Goal: Information Seeking & Learning: Learn about a topic

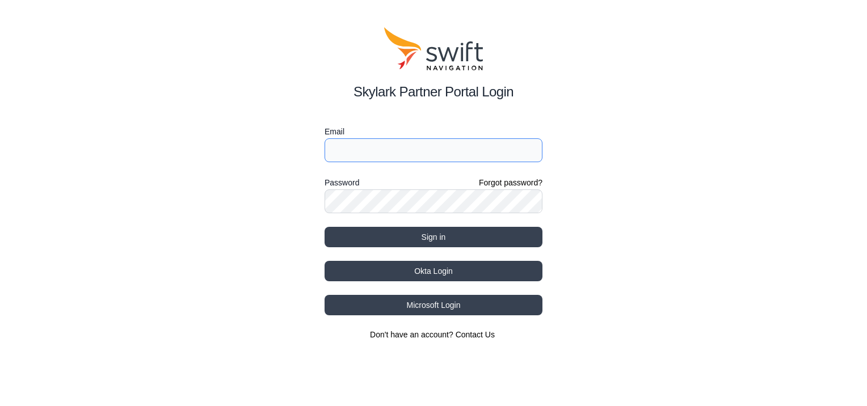
click at [380, 145] on input "Email" at bounding box center [434, 150] width 218 height 24
paste input "[EMAIL_ADDRESS][DOMAIN_NAME]"
type input "[EMAIL_ADDRESS][DOMAIN_NAME]"
click at [52, 143] on div "Skylark Partner Portal Login Email [EMAIL_ADDRESS][DOMAIN_NAME] Password Forgot…" at bounding box center [433, 184] width 867 height 368
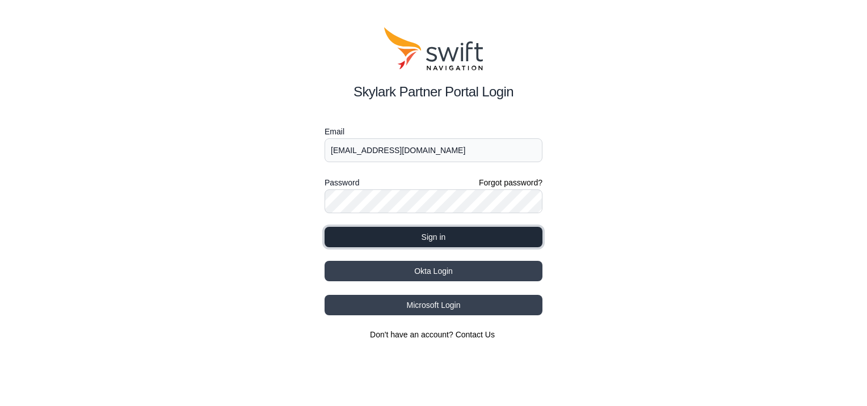
click at [427, 234] on button "Sign in" at bounding box center [434, 237] width 218 height 20
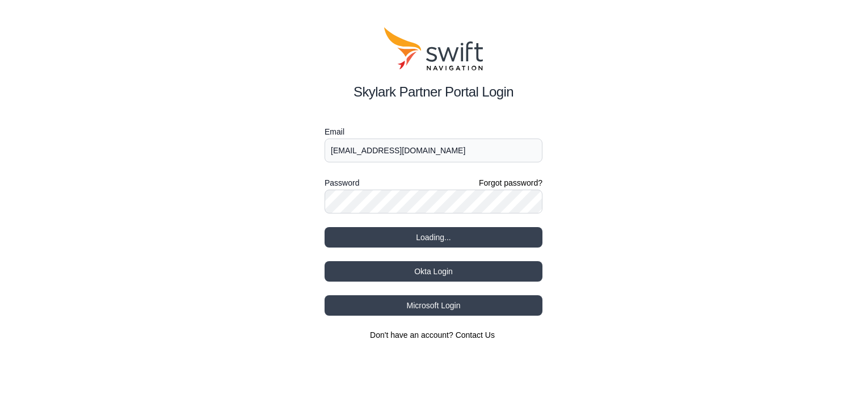
select select
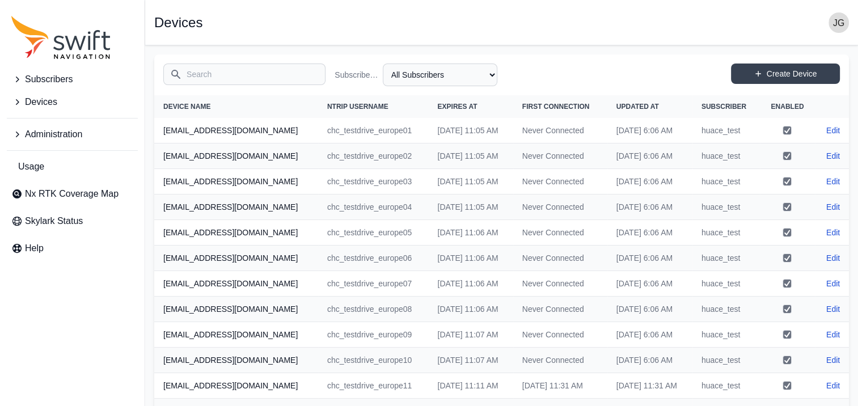
click at [69, 77] on span "Subscribers" at bounding box center [49, 80] width 48 height 14
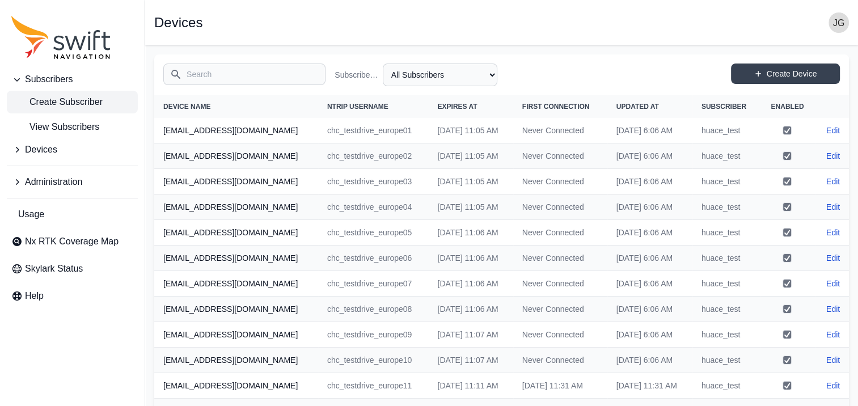
click at [71, 102] on span "Create Subscriber" at bounding box center [56, 102] width 91 height 14
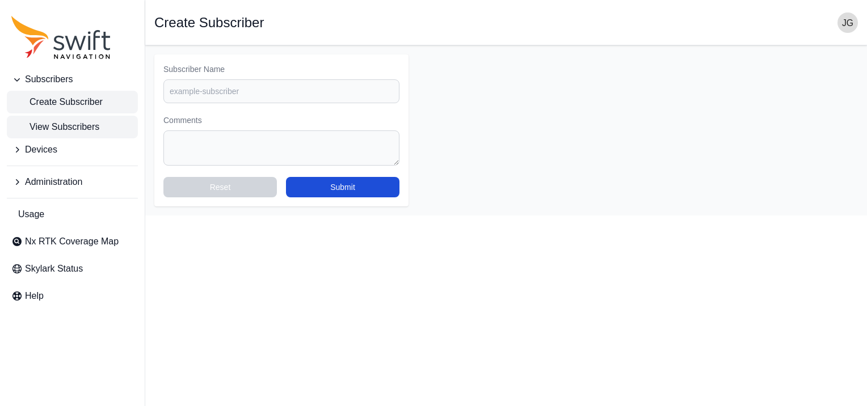
click at [88, 125] on span "View Subscribers" at bounding box center [55, 127] width 88 height 14
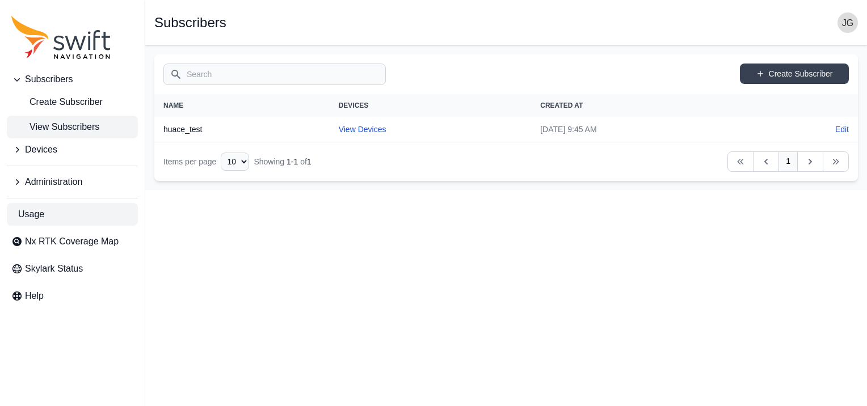
click at [48, 218] on link "Usage" at bounding box center [72, 214] width 131 height 23
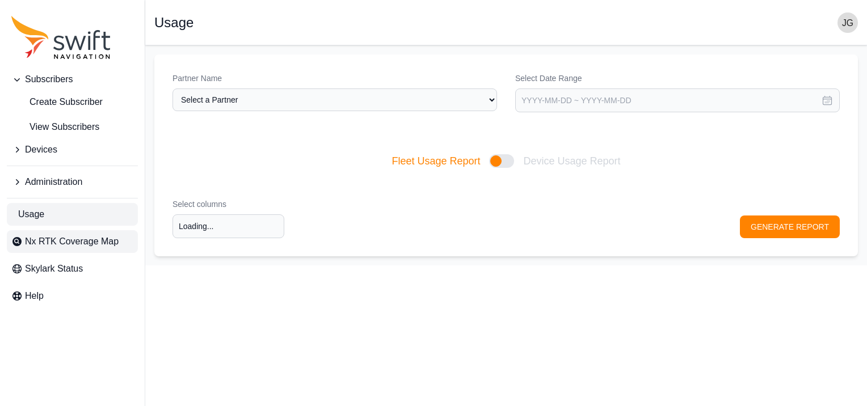
type input "Select columns"
click at [75, 242] on span "Nx RTK Coverage Map" at bounding box center [72, 242] width 94 height 14
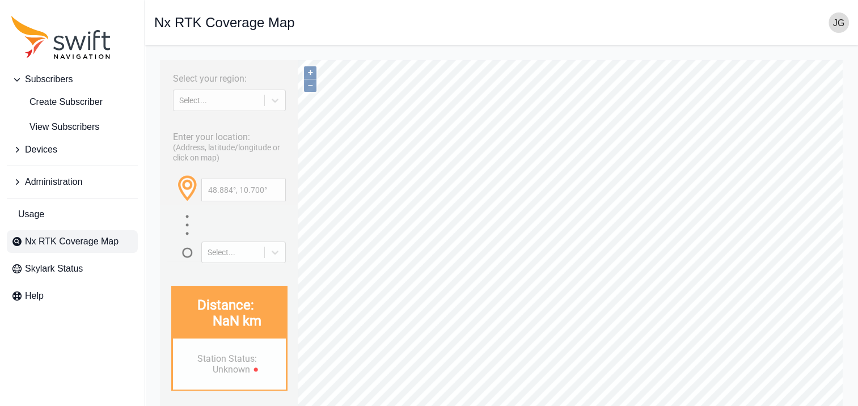
type input "51.650°, 9.001°"
click at [71, 245] on span "Nx RTK Coverage Map" at bounding box center [72, 242] width 94 height 14
click at [68, 209] on link "Usage" at bounding box center [72, 214] width 131 height 23
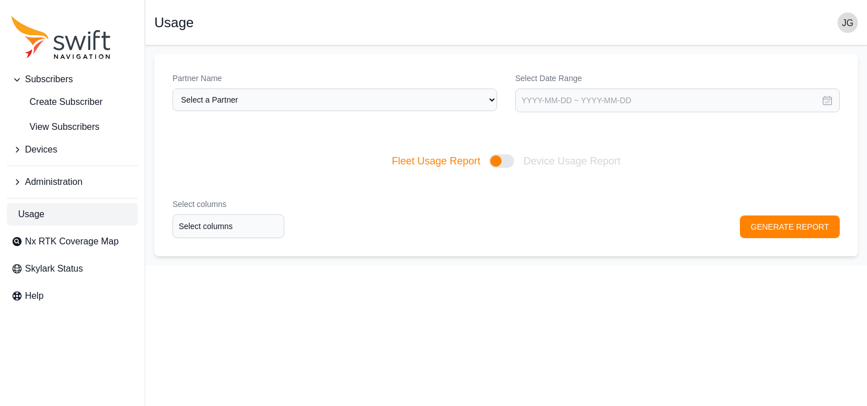
click at [18, 182] on icon "Sidenav" at bounding box center [17, 182] width 3 height 6
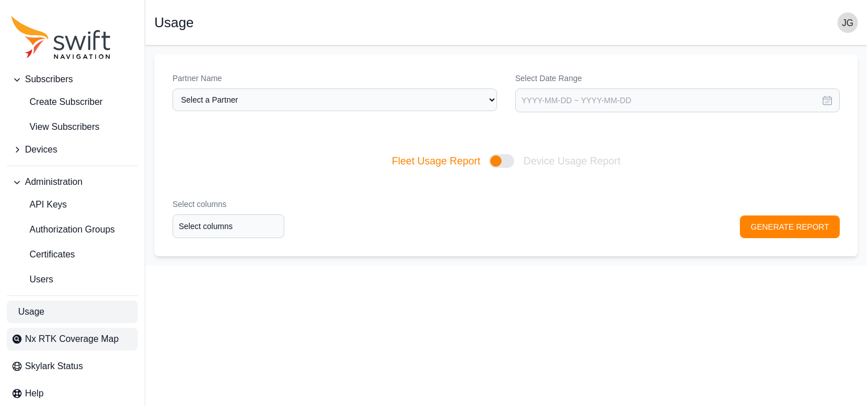
click at [54, 336] on span "Nx RTK Coverage Map" at bounding box center [72, 339] width 94 height 14
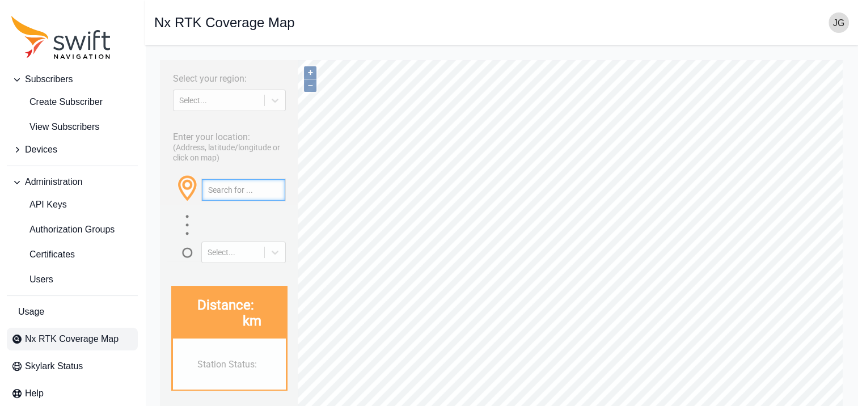
click at [225, 199] on input "text" at bounding box center [243, 190] width 83 height 22
click at [227, 257] on div "Select..." at bounding box center [233, 252] width 51 height 9
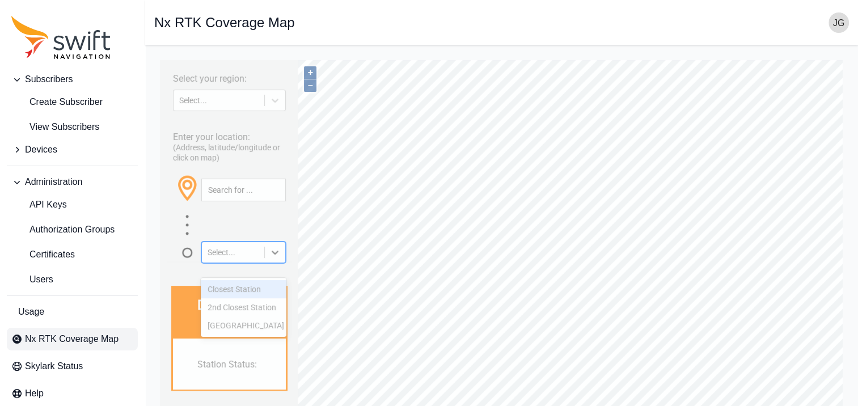
click at [239, 293] on div "Closest Station" at bounding box center [243, 289] width 85 height 18
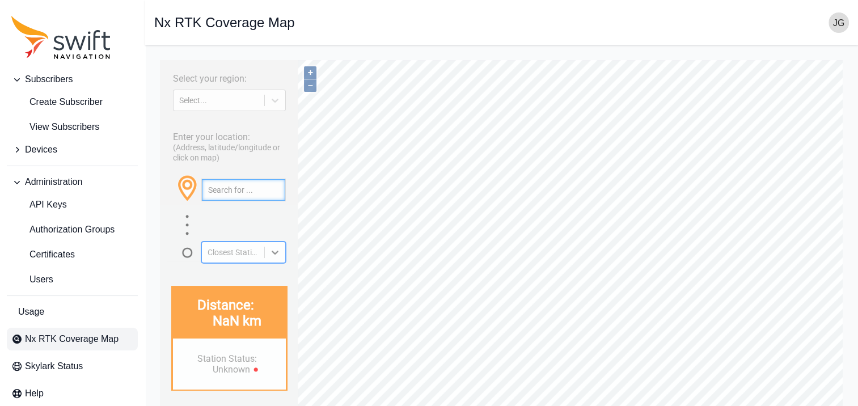
click at [232, 199] on input "text" at bounding box center [243, 190] width 83 height 22
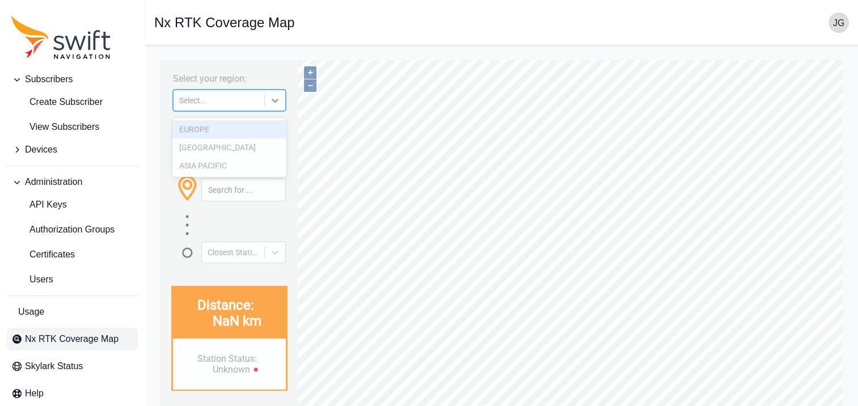
click at [226, 101] on div "Select..." at bounding box center [218, 100] width 79 height 9
click at [230, 130] on div "EUROPE" at bounding box center [228, 129] width 113 height 18
click at [221, 130] on div "Enter your location: (Address, latitude/longitude or click on map) Closest Stat…" at bounding box center [230, 193] width 128 height 139
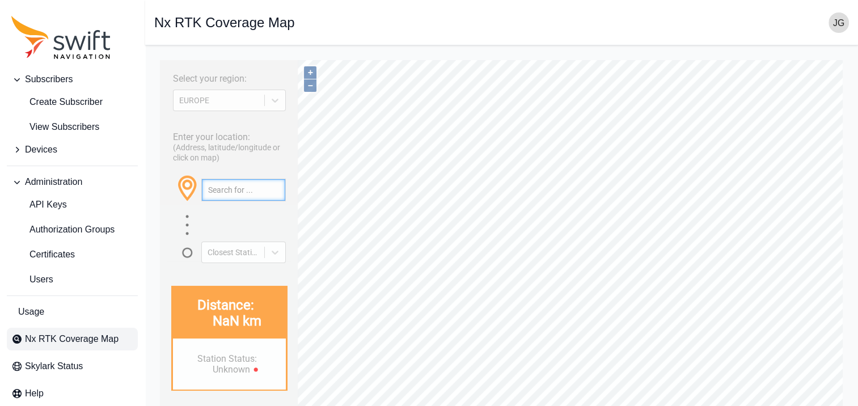
click at [226, 199] on input "text" at bounding box center [243, 190] width 83 height 22
click at [258, 200] on input "text" at bounding box center [243, 190] width 83 height 22
click at [231, 257] on div "Closest Station" at bounding box center [233, 252] width 51 height 9
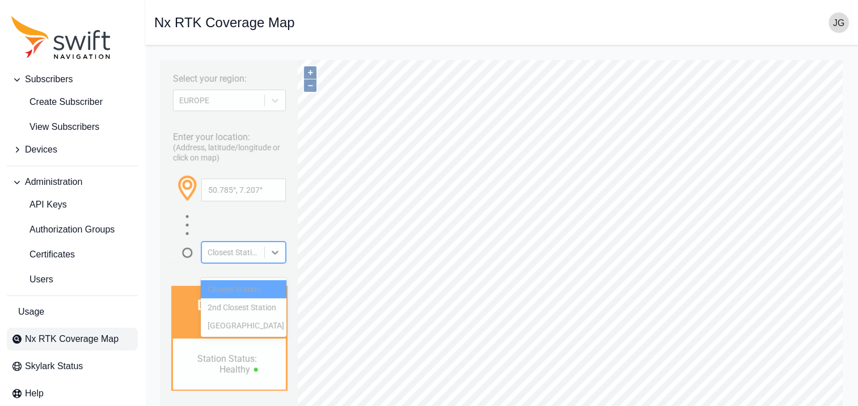
click at [244, 288] on div "Closest Station" at bounding box center [243, 289] width 85 height 18
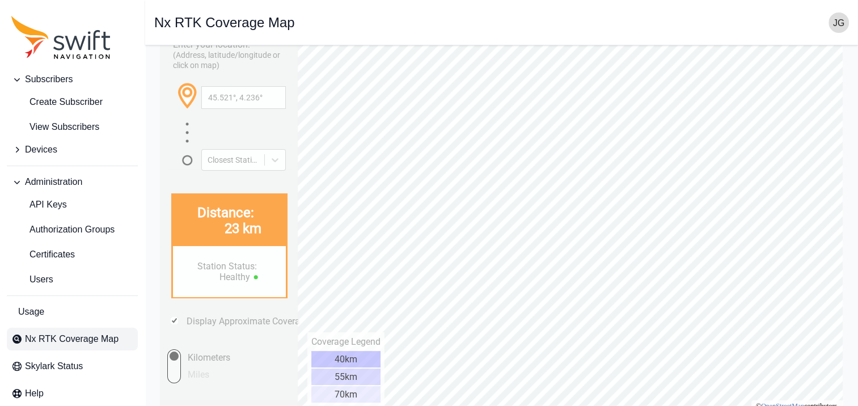
scroll to position [100, 0]
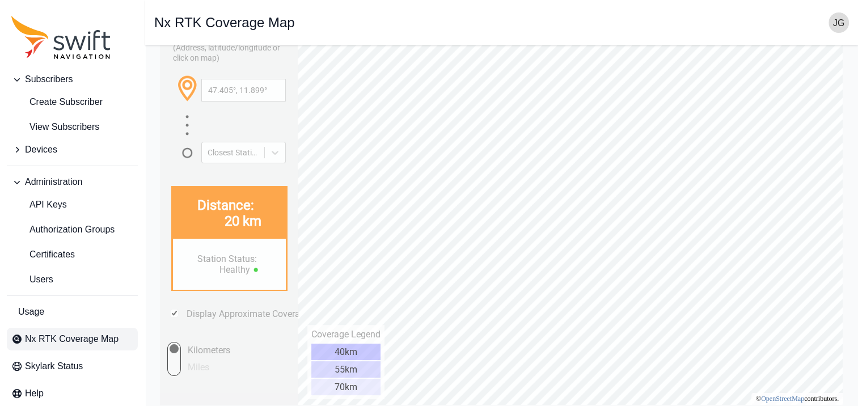
type input "44.492°, 2.907°"
click at [340, 371] on div "55km" at bounding box center [345, 369] width 69 height 16
click at [84, 256] on link "Certificates" at bounding box center [72, 254] width 131 height 23
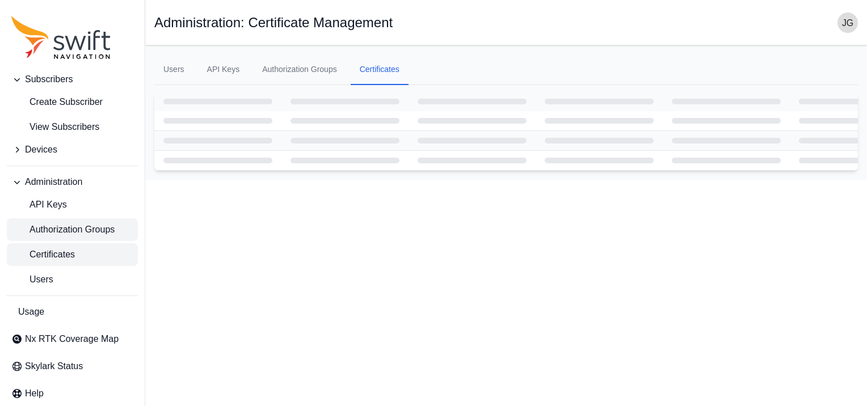
select select
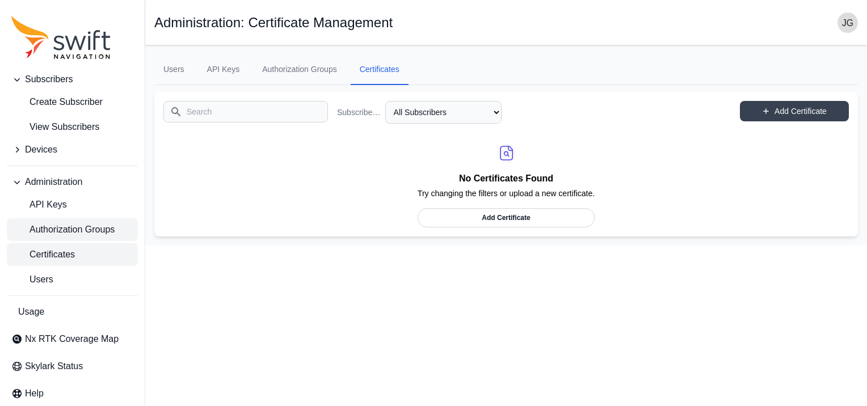
click at [93, 227] on span "Authorization Groups" at bounding box center [62, 230] width 103 height 14
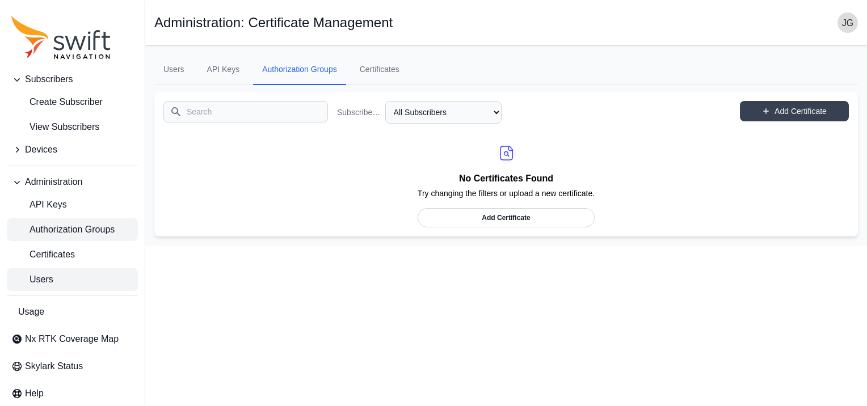
click at [70, 284] on link "Users" at bounding box center [72, 279] width 131 height 23
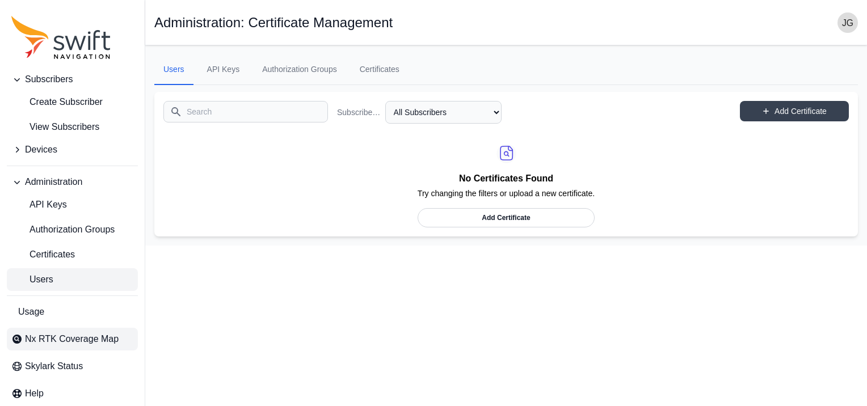
click at [70, 347] on link "Nx RTK Coverage Map" at bounding box center [72, 339] width 131 height 23
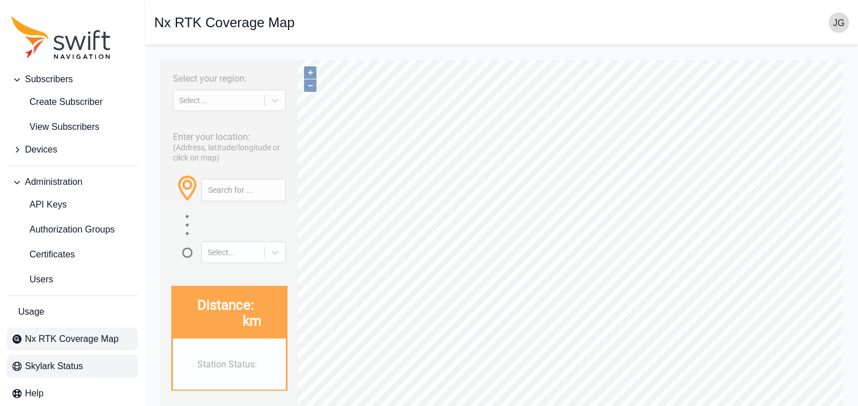
click at [66, 363] on span "Skylark Status" at bounding box center [54, 367] width 58 height 14
type input "48.289°, -113.071°"
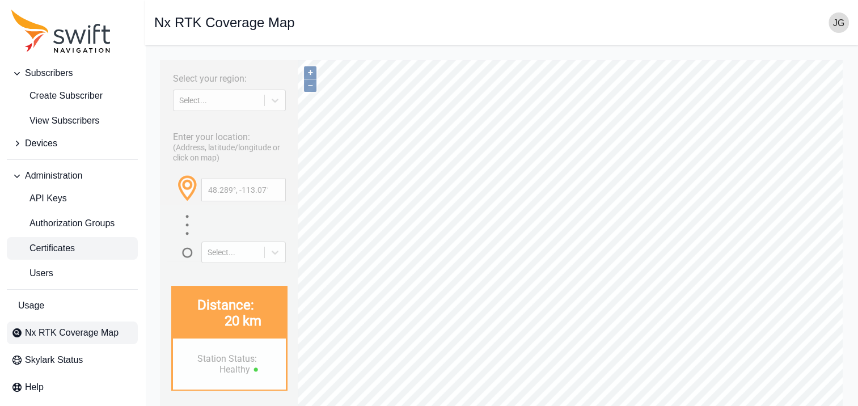
scroll to position [10, 0]
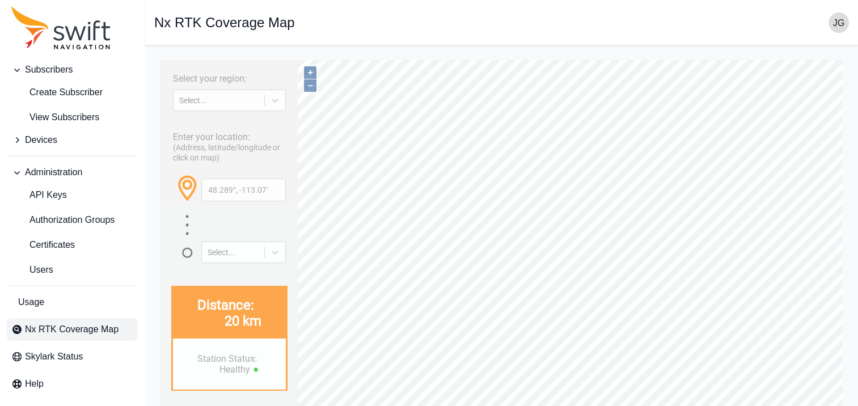
click at [65, 336] on span "Nx RTK Coverage Map" at bounding box center [72, 330] width 94 height 14
drag, startPoint x: 90, startPoint y: 334, endPoint x: 71, endPoint y: 357, distance: 30.2
click at [90, 335] on span "Nx RTK Coverage Map" at bounding box center [72, 330] width 94 height 14
click at [70, 358] on span "Skylark Status" at bounding box center [54, 357] width 58 height 14
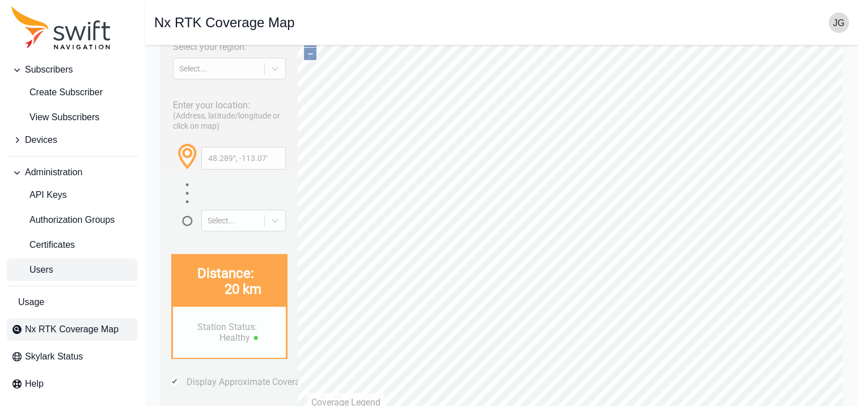
scroll to position [111, 0]
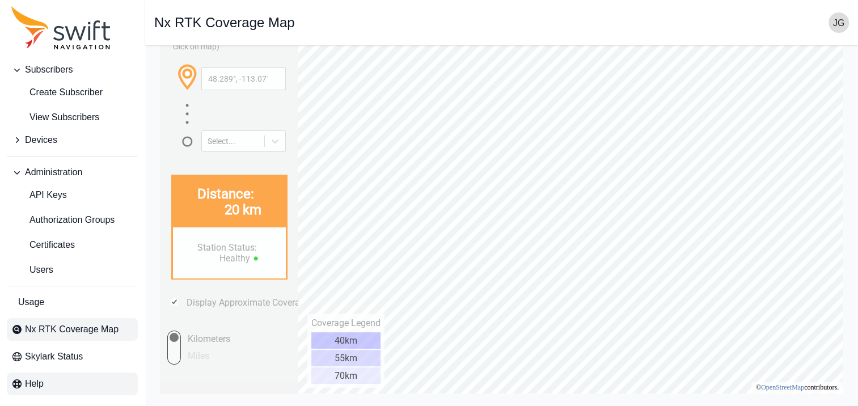
click at [43, 384] on span "Help" at bounding box center [34, 384] width 19 height 14
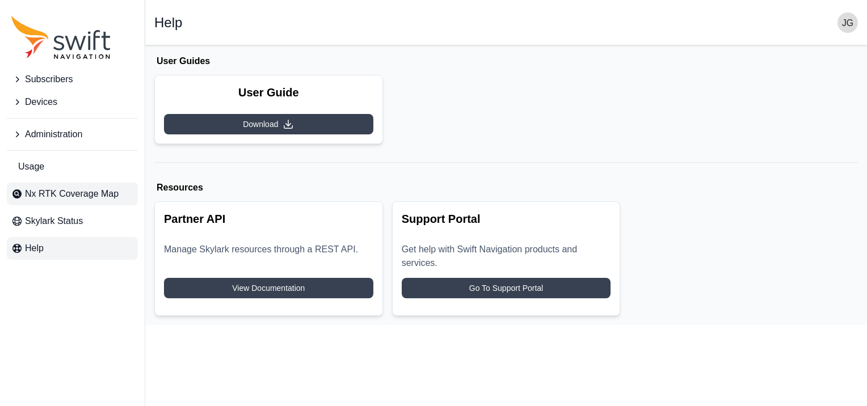
drag, startPoint x: 64, startPoint y: 206, endPoint x: 70, endPoint y: 201, distance: 7.7
click at [64, 206] on ul "Usage Nx RTK Coverage Map Skylark Status Help" at bounding box center [72, 204] width 131 height 109
click at [79, 199] on span "Nx RTK Coverage Map" at bounding box center [72, 194] width 94 height 14
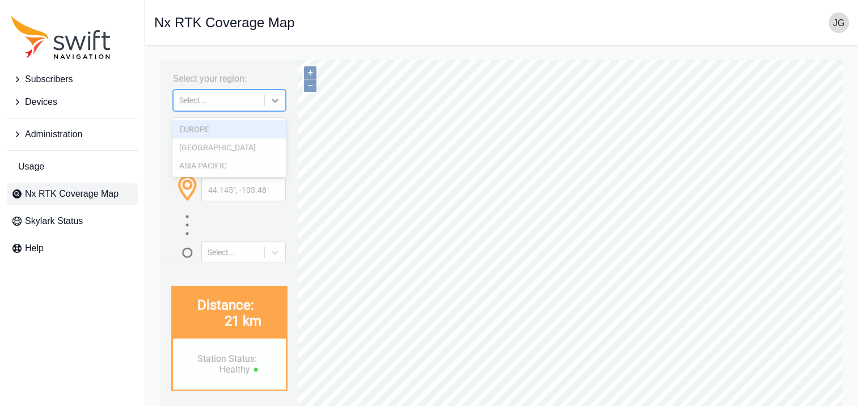
click at [222, 93] on div "Select..." at bounding box center [229, 101] width 113 height 22
click at [228, 166] on div "ASIA PACIFIC" at bounding box center [228, 166] width 113 height 18
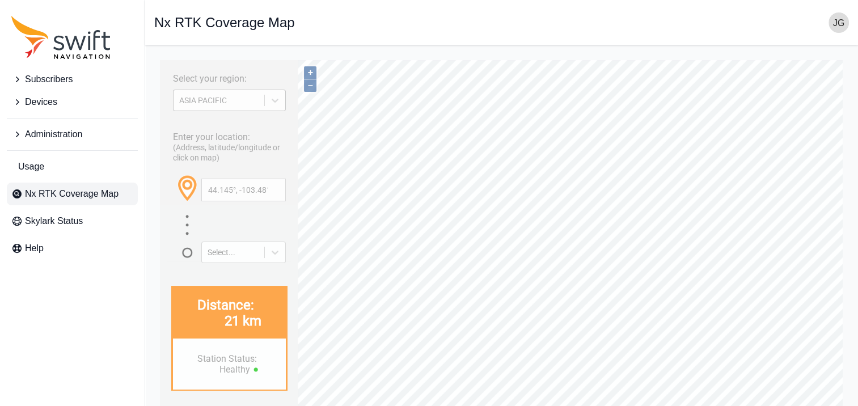
click at [230, 105] on div "ASIA PACIFIC" at bounding box center [218, 100] width 79 height 9
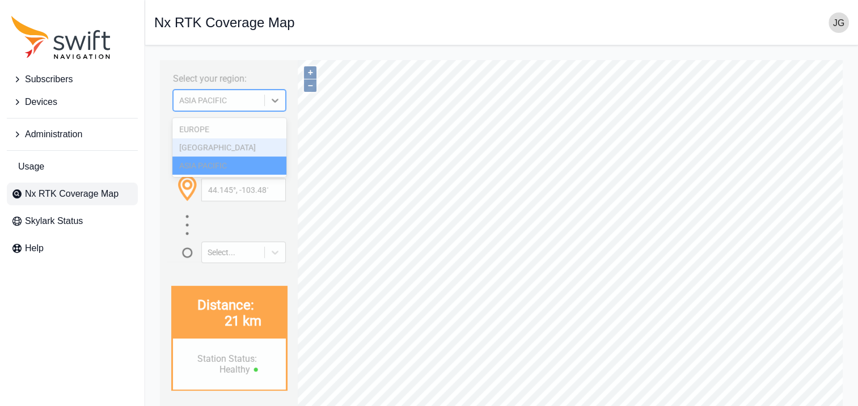
click at [227, 146] on div "[GEOGRAPHIC_DATA]" at bounding box center [228, 147] width 113 height 18
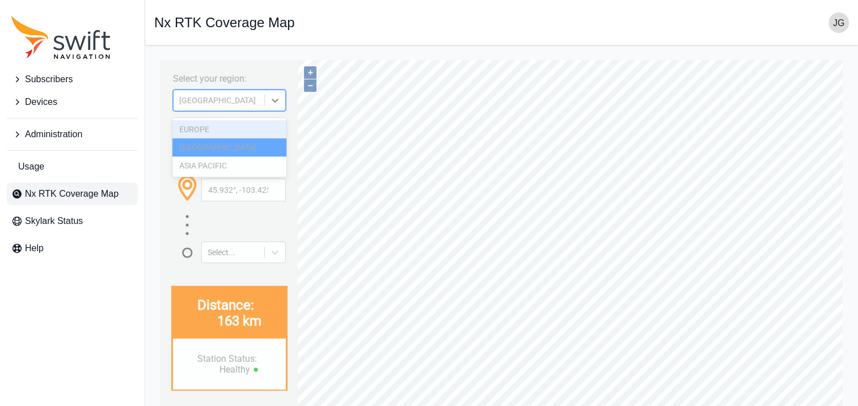
click at [264, 98] on div "[GEOGRAPHIC_DATA]" at bounding box center [219, 100] width 91 height 11
click at [242, 103] on div "[GEOGRAPHIC_DATA]" at bounding box center [218, 100] width 79 height 9
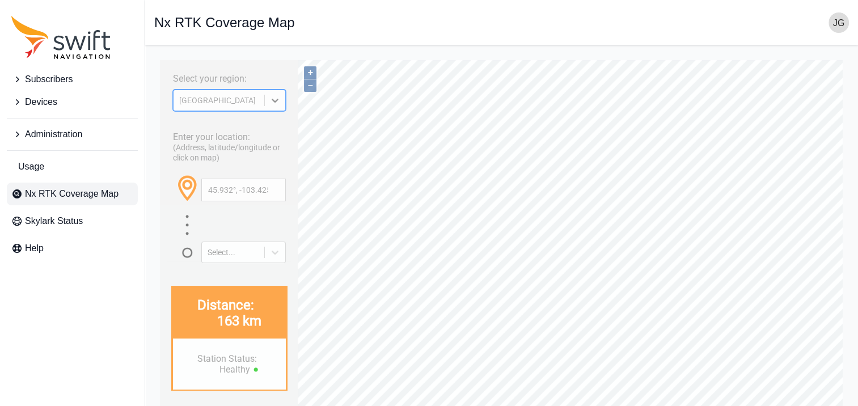
click at [243, 111] on div "[GEOGRAPHIC_DATA]" at bounding box center [229, 101] width 113 height 22
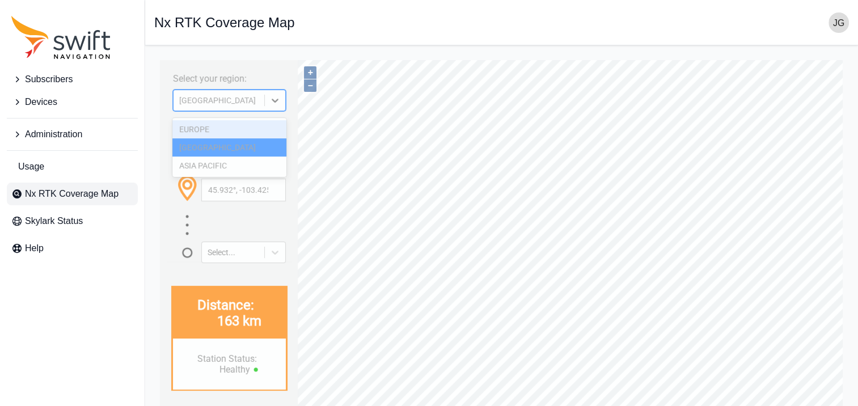
click at [235, 130] on div "EUROPE" at bounding box center [228, 129] width 113 height 18
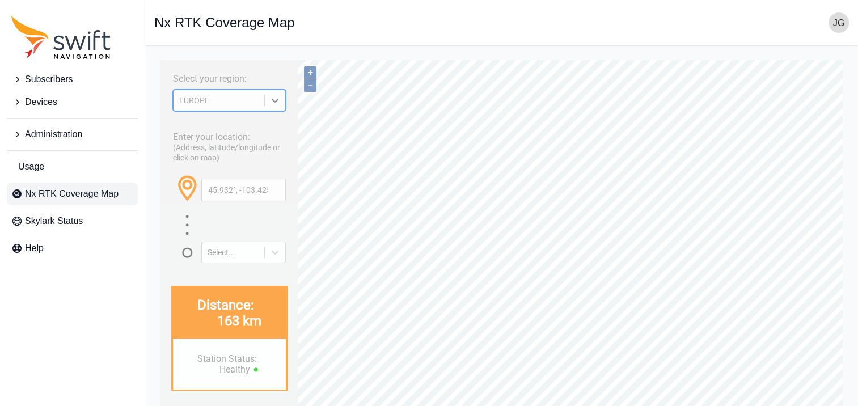
click at [208, 128] on div "Enter your location: (Address, latitude/longitude or click on map) [GEOGRAPHIC_…" at bounding box center [230, 193] width 128 height 139
type input "52.256°, 10.096°"
drag, startPoint x: 697, startPoint y: 20, endPoint x: 705, endPoint y: 2, distance: 19.3
click at [698, 16] on div "Open sidebar Nx RTK Coverage Map" at bounding box center [501, 22] width 695 height 20
